Goal: Task Accomplishment & Management: Complete application form

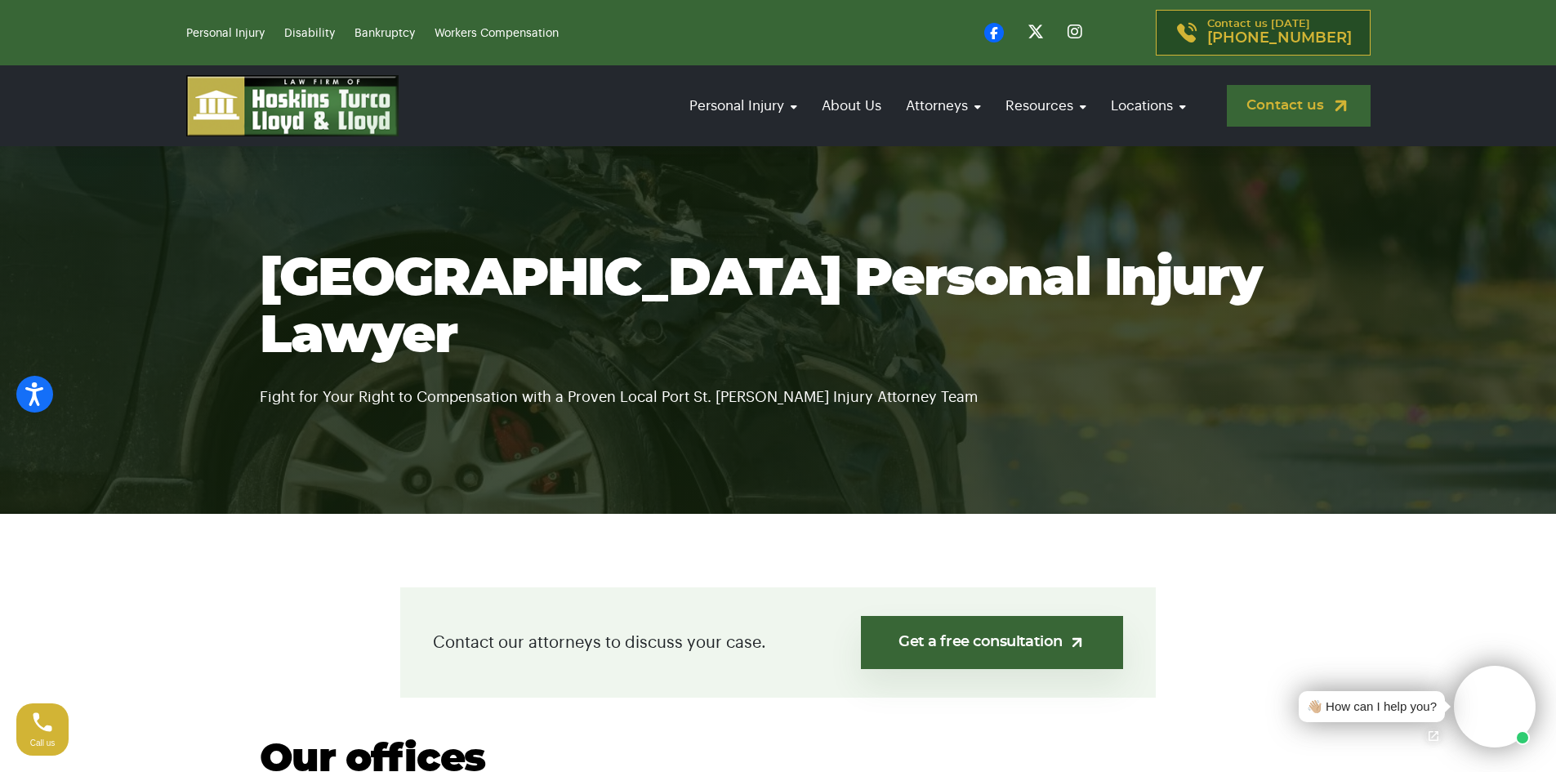
click at [1336, 102] on img at bounding box center [1340, 106] width 20 height 20
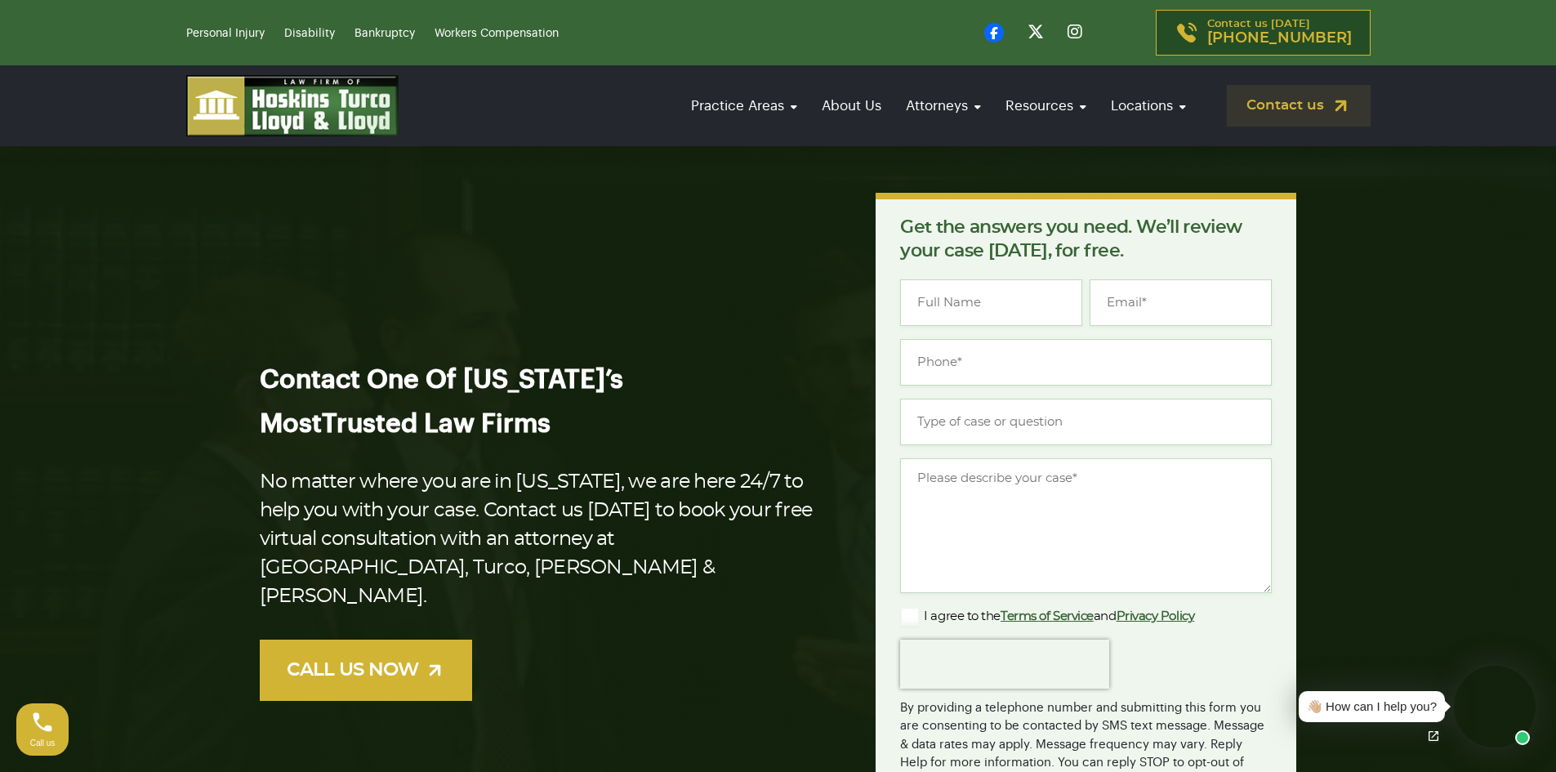
click at [982, 327] on div "Name * Email * Phone * Type of case or question * Message * Agree * I agree to …" at bounding box center [1086, 534] width 372 height 511
click at [1019, 317] on input "Name *" at bounding box center [991, 302] width 182 height 47
type input "[PERSON_NAME]"
type input "[EMAIL_ADDRESS][PERSON_NAME][DOMAIN_NAME]"
type input "[PHONE_NUMBER]"
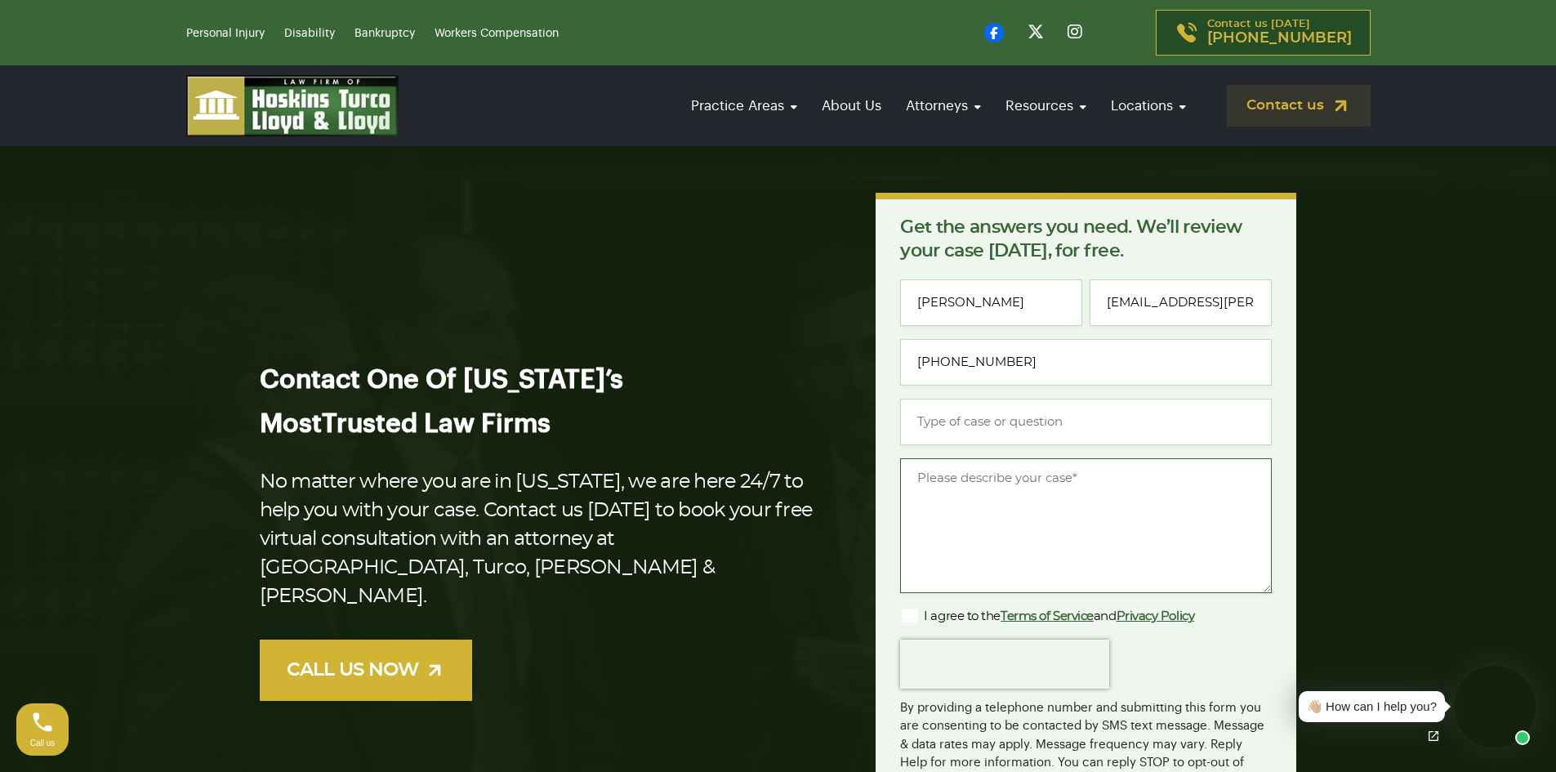
click at [1018, 501] on textarea "Message *" at bounding box center [1086, 525] width 372 height 135
paste textarea "Hello, I have several buyers that are interested in purchasing legal businesses…"
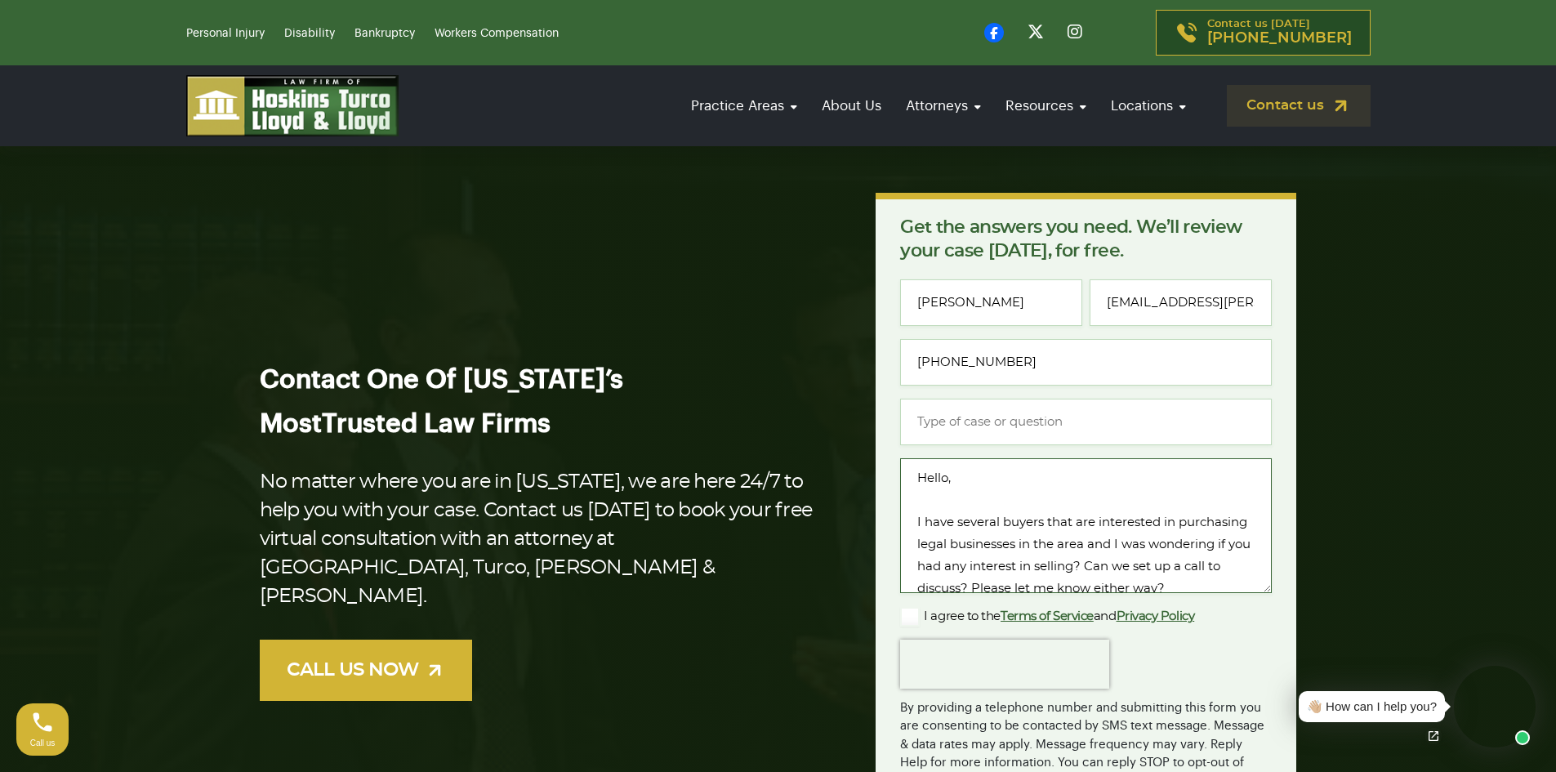
scroll to position [113, 0]
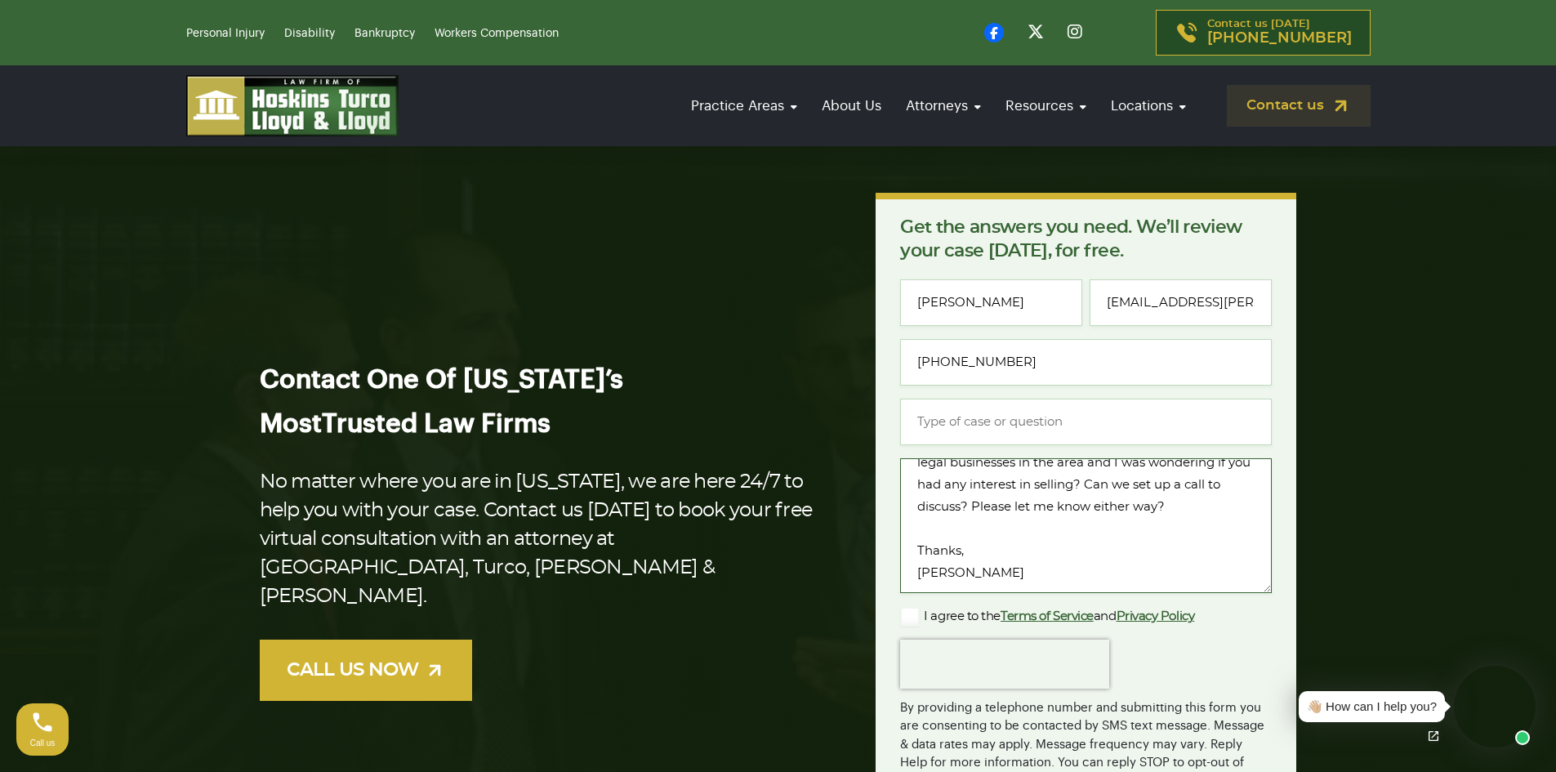
type textarea "Hello, I have several buyers that are interested in purchasing legal businesses…"
click at [997, 412] on input "Type of case or question *" at bounding box center [1086, 421] width 372 height 47
type input "Inquiry"
click at [903, 612] on label "I agree to the Terms of Service and Privacy Policy" at bounding box center [1047, 617] width 294 height 20
click at [0, 0] on input "I agree to the Terms of Service and Privacy Policy" at bounding box center [0, 0] width 0 height 0
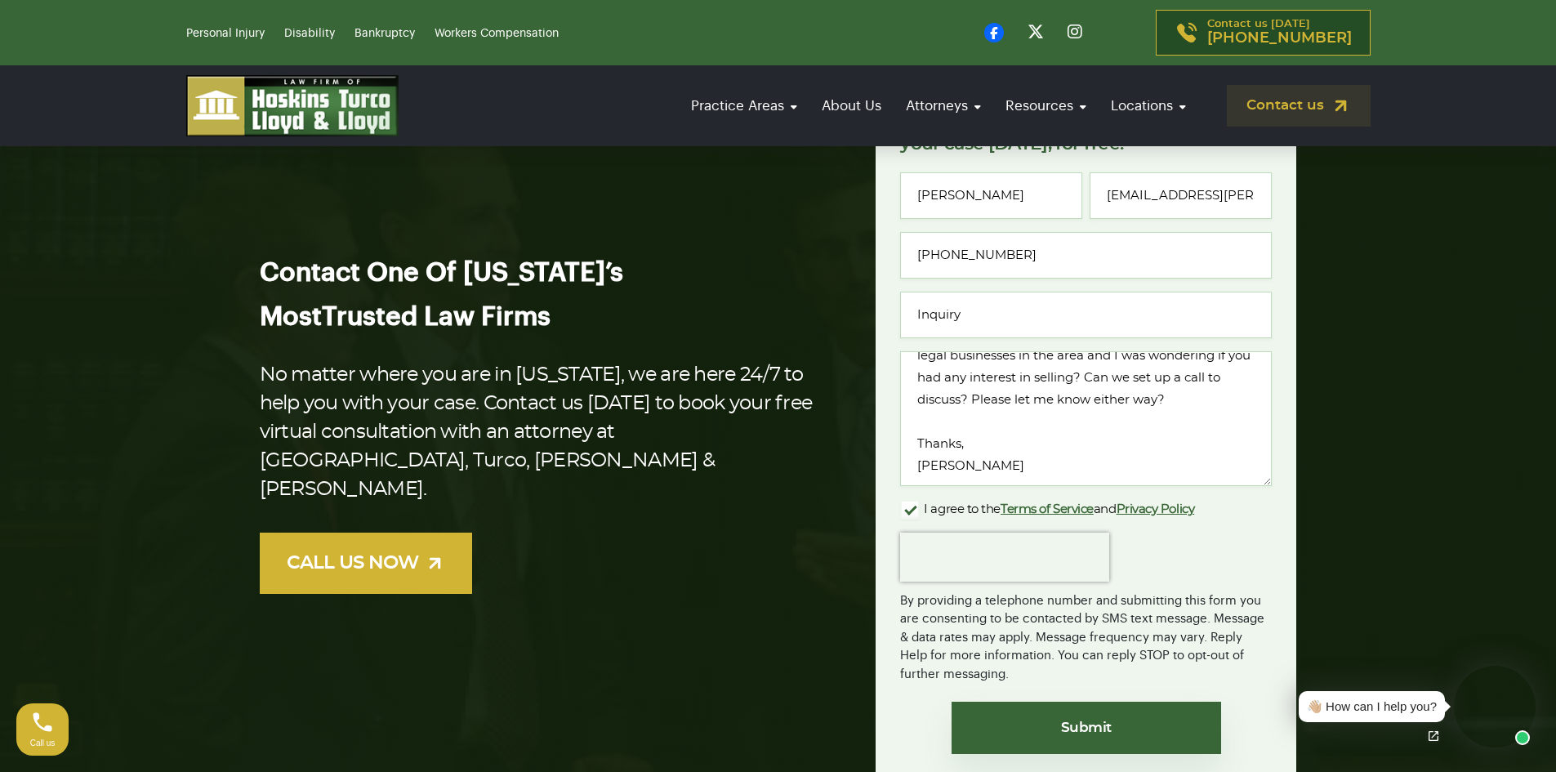
scroll to position [190, 0]
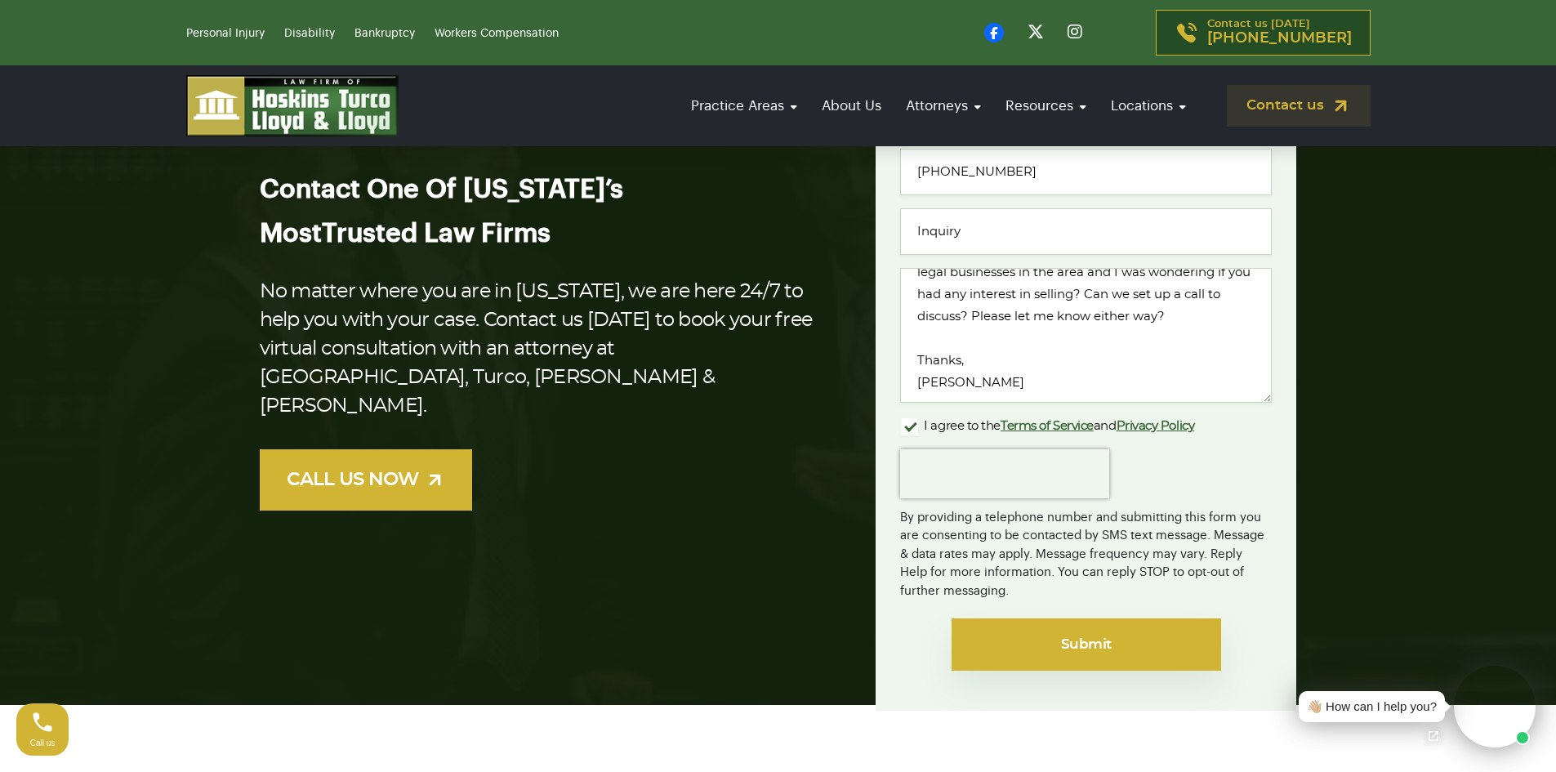
click at [1037, 630] on input "Submit" at bounding box center [1085, 644] width 269 height 52
click at [1037, 630] on input "Submit" at bounding box center [1079, 644] width 269 height 52
